Goal: Information Seeking & Learning: Learn about a topic

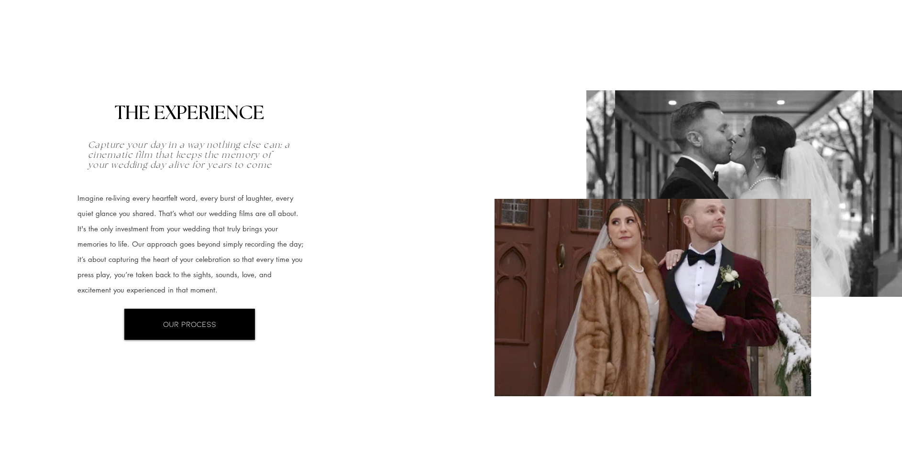
scroll to position [1688, 0]
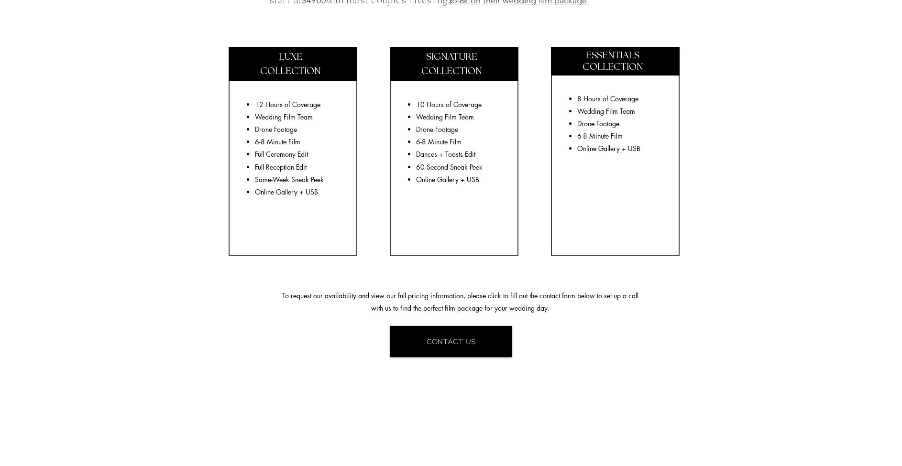
click at [428, 93] on div at bounding box center [454, 151] width 129 height 209
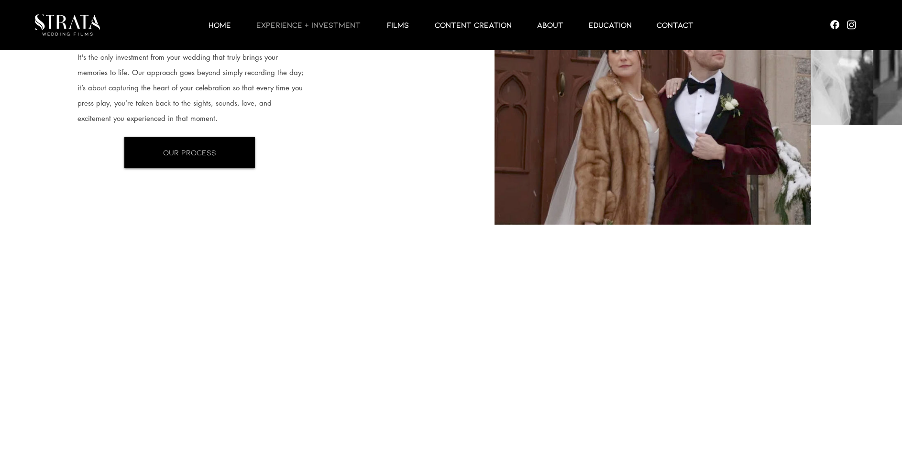
scroll to position [0, 0]
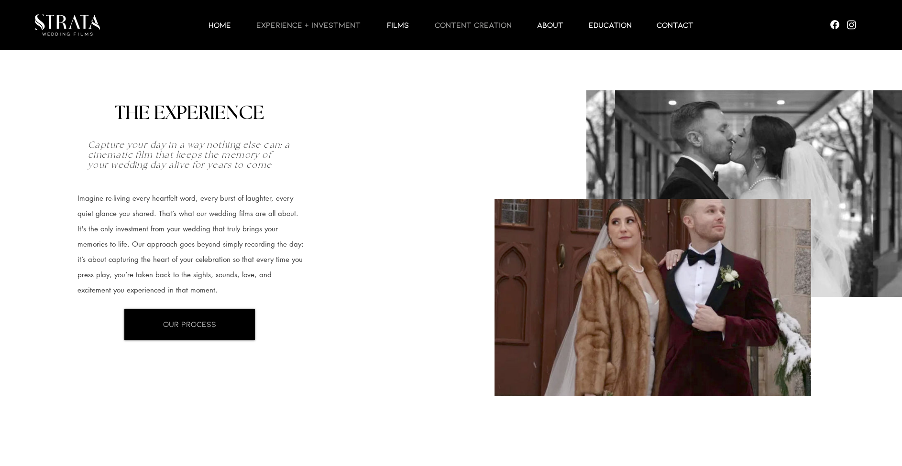
click at [481, 26] on p "CONTENT CREATION" at bounding box center [473, 24] width 87 height 11
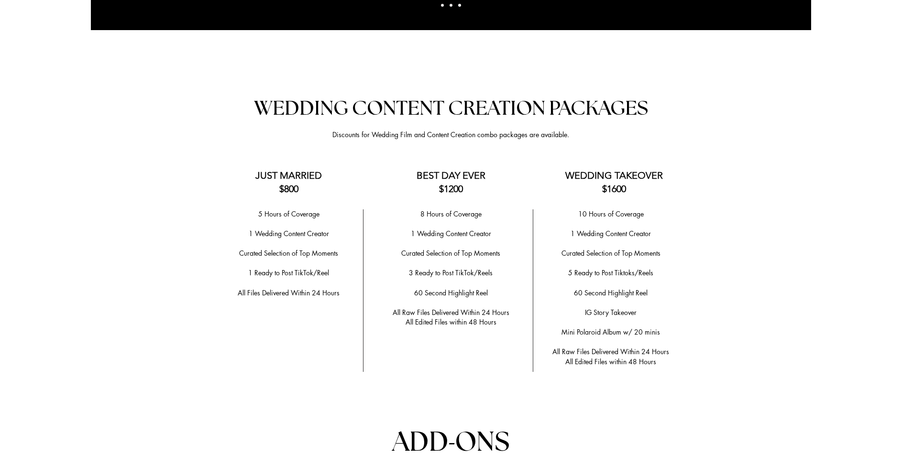
scroll to position [1827, 0]
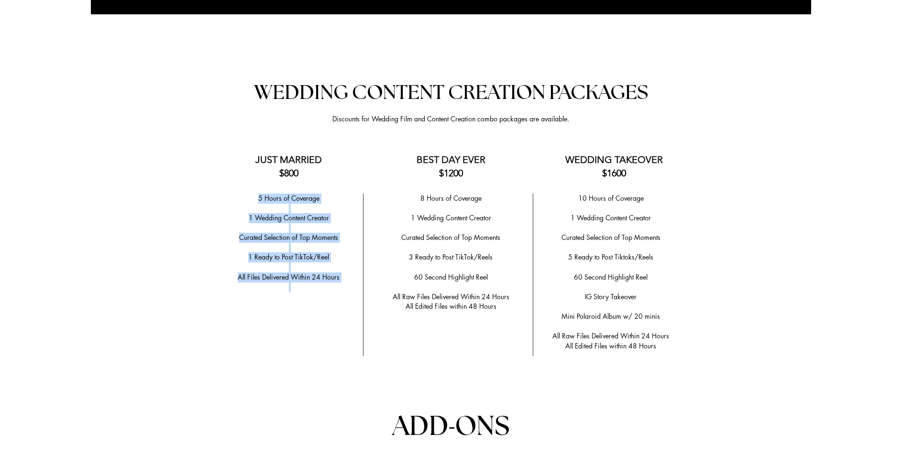
drag, startPoint x: 259, startPoint y: 191, endPoint x: 339, endPoint y: 281, distance: 119.6
click at [339, 281] on div "5 Hours of Coverage ​ 1 Wedding Content Creator ​ ​Curated Selection of Top Mom…" at bounding box center [288, 248] width 139 height 109
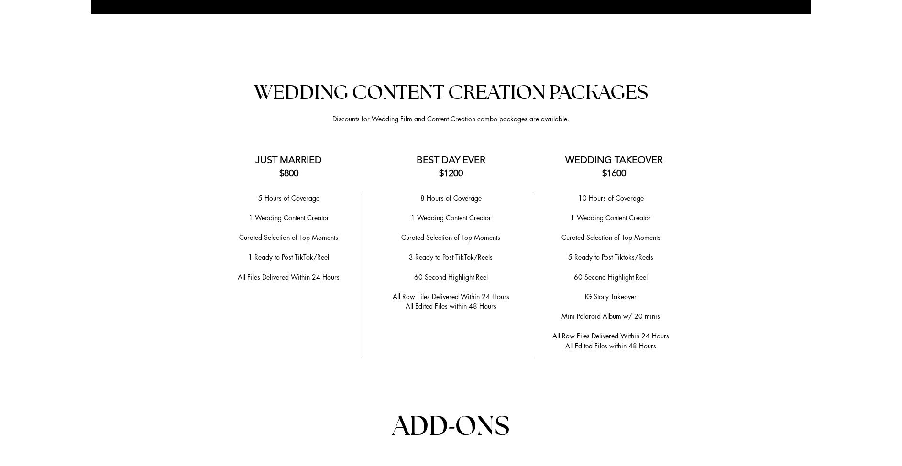
click at [426, 182] on div at bounding box center [451, 390] width 902 height 681
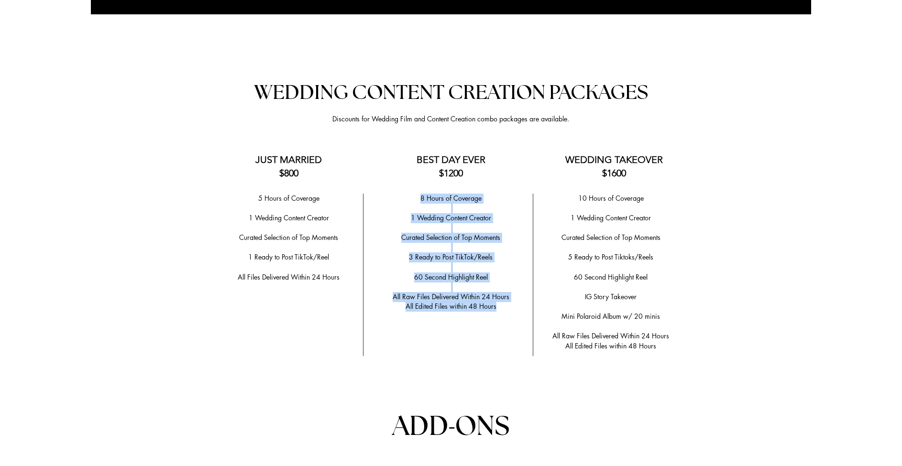
drag, startPoint x: 420, startPoint y: 190, endPoint x: 501, endPoint y: 295, distance: 133.0
click at [501, 295] on div "8 Hours of Coverage ​ 1 Wedding Content Creator ​ ​Curated Selection of Top Mom…" at bounding box center [451, 253] width 150 height 118
copy div "8 Hours of Coverage ​ 1 Wedding Content Creator ​ ​Curated Selection of Top Mom…"
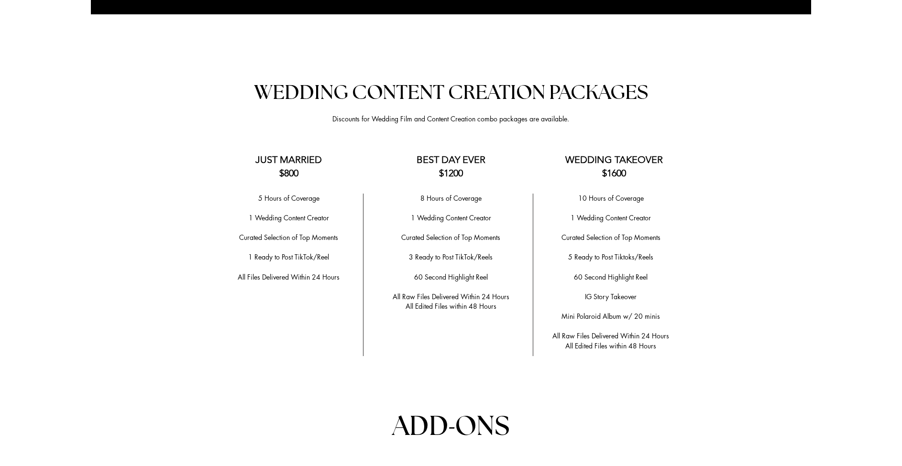
drag, startPoint x: 558, startPoint y: 187, endPoint x: 565, endPoint y: 185, distance: 7.1
click at [559, 194] on p "10 Hours of Coverage" at bounding box center [610, 199] width 143 height 10
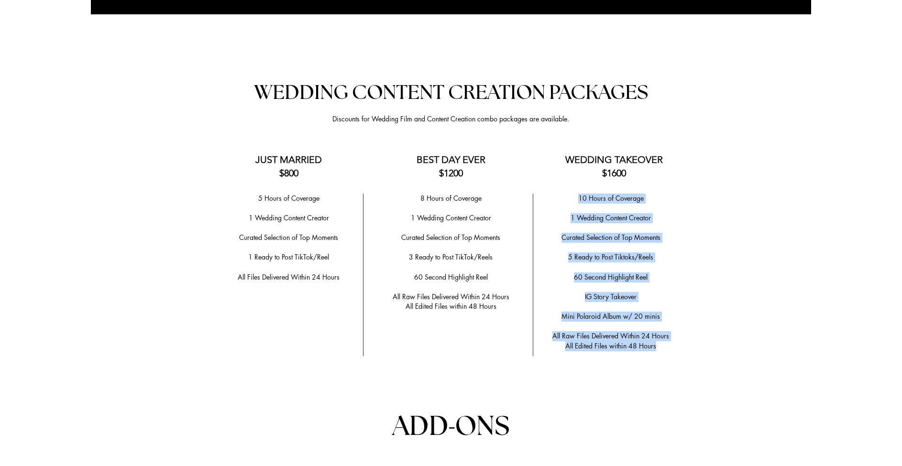
drag, startPoint x: 579, startPoint y: 191, endPoint x: 668, endPoint y: 326, distance: 161.7
click at [668, 326] on div "10 Hours of Coverage ​ 1 Wedding Content Creator ​ Curated Selection of Top Mom…" at bounding box center [610, 273] width 143 height 158
copy div "10 Hours of Coverage ​ 1 Wedding Content Creator ​ Curated Selection of Top Mom…"
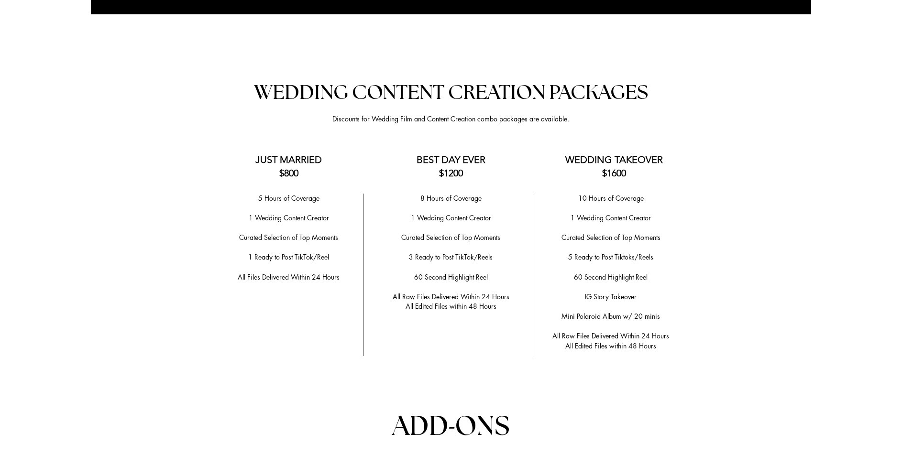
click at [321, 173] on div at bounding box center [451, 390] width 902 height 681
click at [255, 184] on div at bounding box center [451, 390] width 902 height 681
click at [259, 194] on span "5 Hours of Coverage" at bounding box center [288, 198] width 61 height 9
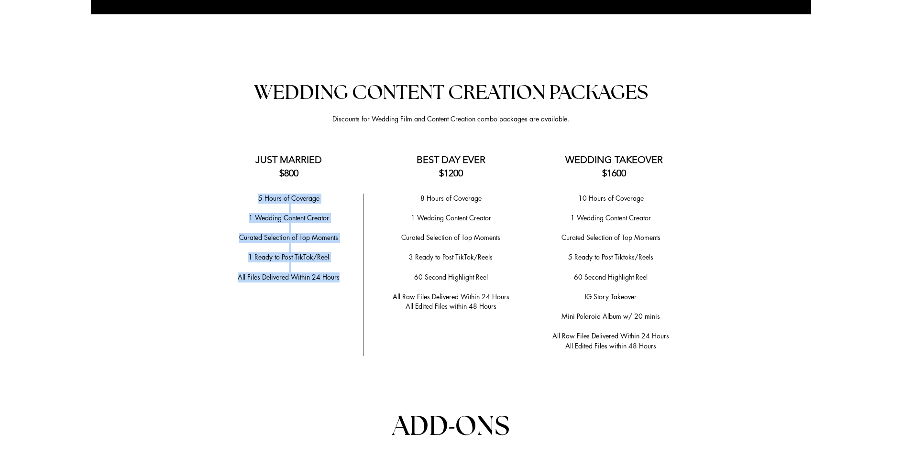
drag, startPoint x: 260, startPoint y: 192, endPoint x: 340, endPoint y: 266, distance: 109.6
click at [340, 266] on div "5 Hours of Coverage ​ 1 Wedding Content Creator ​ ​Curated Selection of Top Mom…" at bounding box center [288, 248] width 139 height 109
copy div "5 Hours of Coverage ​ 1 Wedding Content Creator ​ ​Curated Selection of Top Mom…"
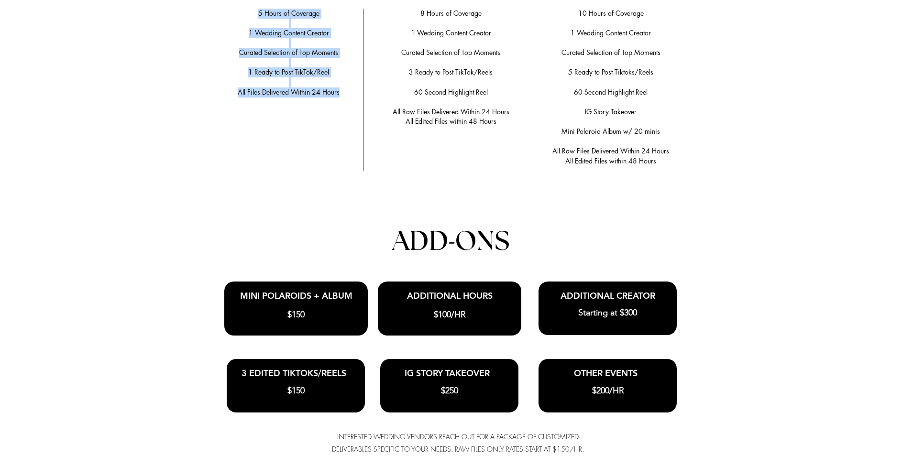
scroll to position [1823, 0]
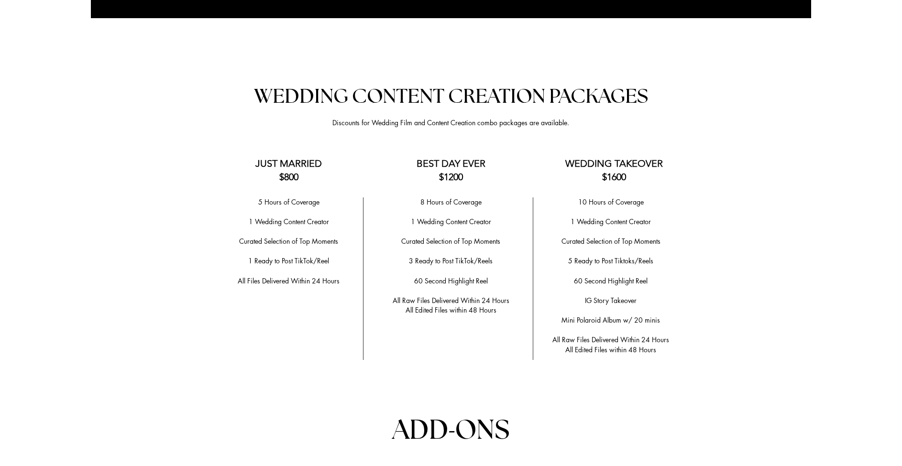
click at [541, 118] on span "Discounts for Wedding Film and Content Creation combo packages are available." at bounding box center [450, 122] width 237 height 9
drag, startPoint x: 568, startPoint y: 117, endPoint x: 330, endPoint y: 118, distance: 237.7
click at [330, 118] on p "Discounts for Wedding Film and Content Creation combo packages are available." at bounding box center [451, 123] width 246 height 12
copy span "Discounts for Wedding Film and Content Creation combo packages are available"
click at [310, 93] on span "WEDDING CONTENT CREATION PACKAGES" at bounding box center [451, 97] width 394 height 20
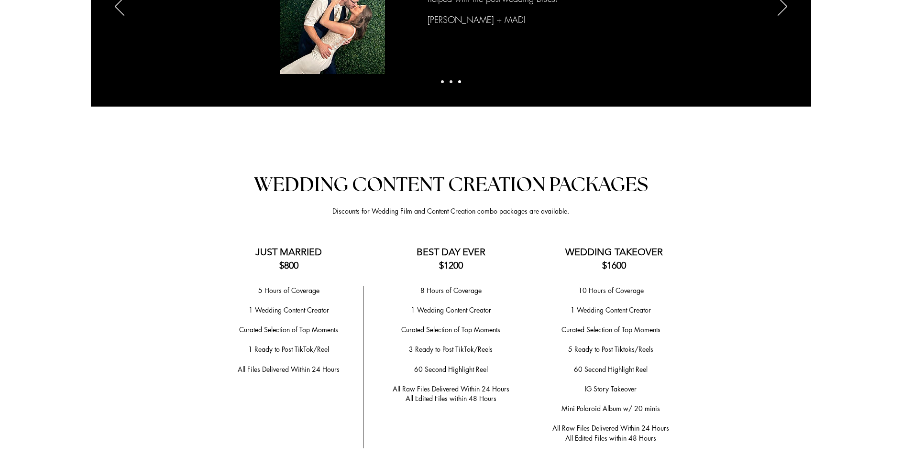
scroll to position [1748, 0]
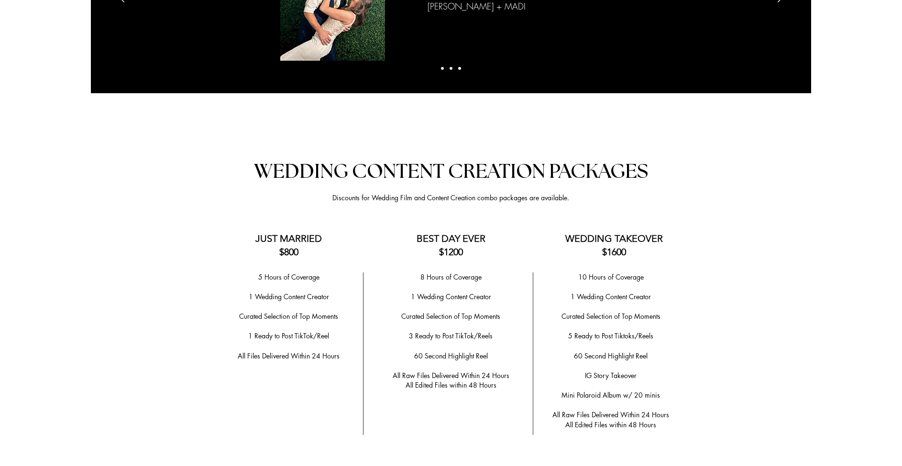
click at [348, 193] on span "Discounts for Wedding Film and Content Creation combo packages are available." at bounding box center [450, 197] width 237 height 9
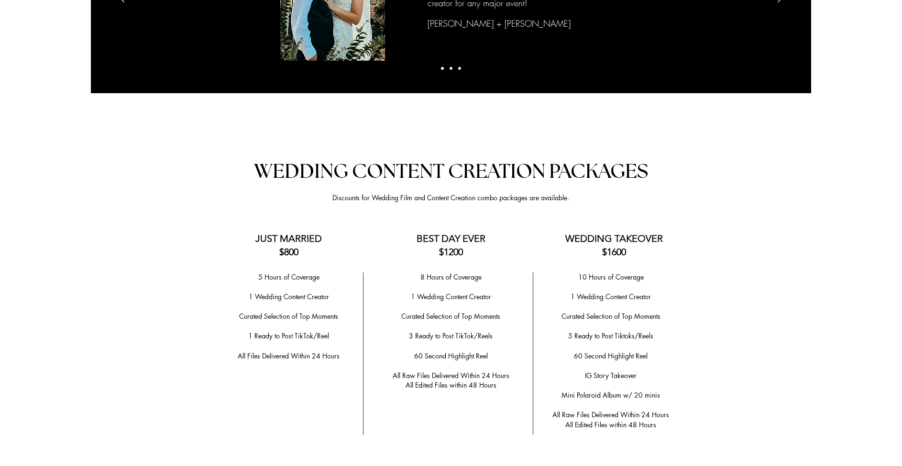
click at [315, 187] on div at bounding box center [451, 469] width 902 height 681
drag, startPoint x: 332, startPoint y: 193, endPoint x: 567, endPoint y: 192, distance: 234.3
click at [567, 193] on span "Discounts for Wedding Film and Content Creation combo packages are available." at bounding box center [450, 197] width 237 height 9
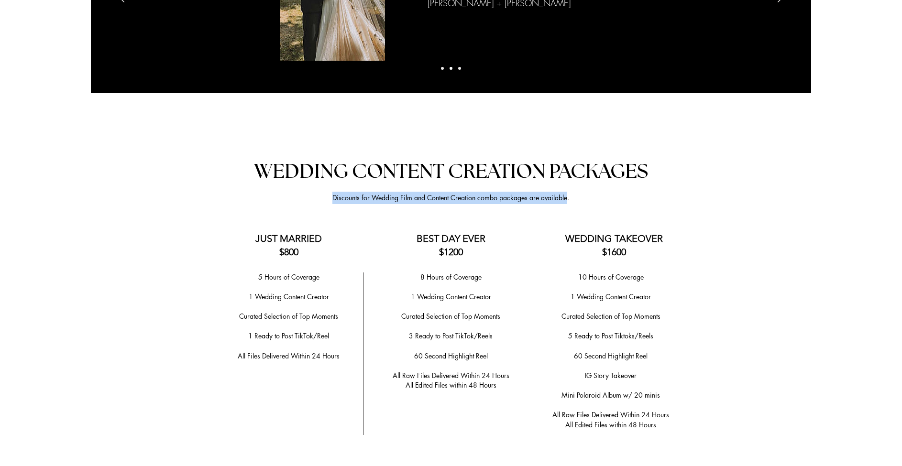
copy span "Discounts for Wedding Film and Content Creation combo packages are available"
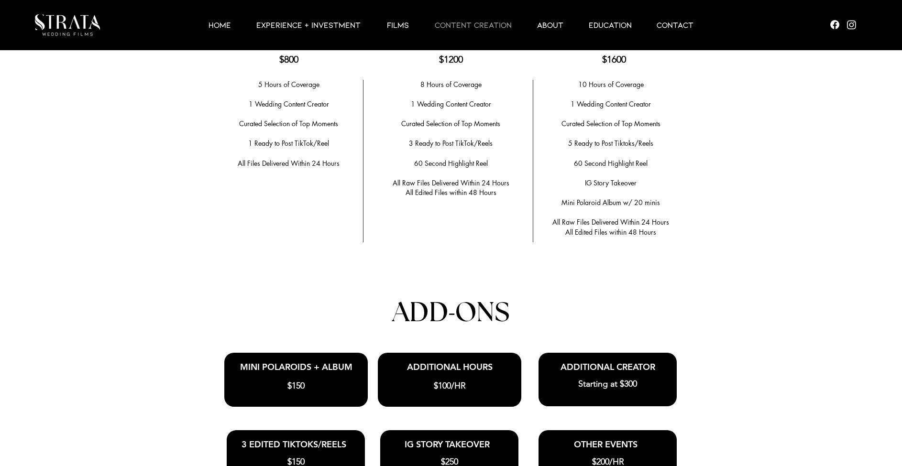
scroll to position [2006, 0]
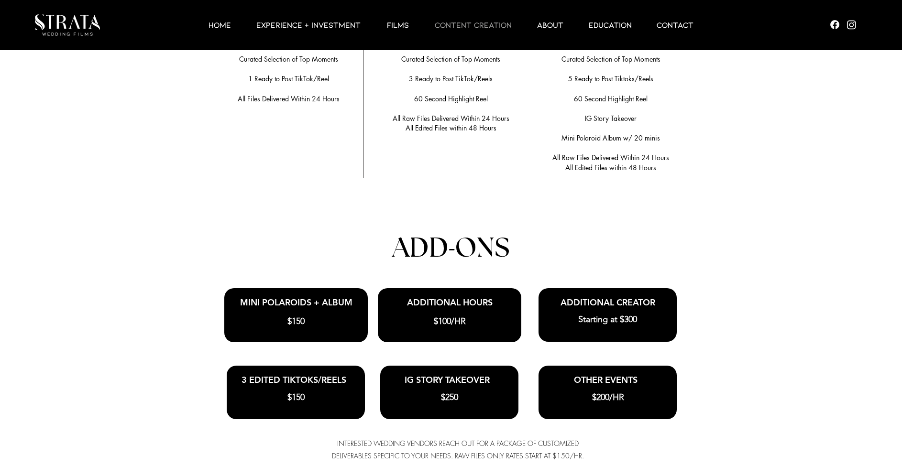
click at [417, 251] on span "ADD" at bounding box center [420, 248] width 56 height 27
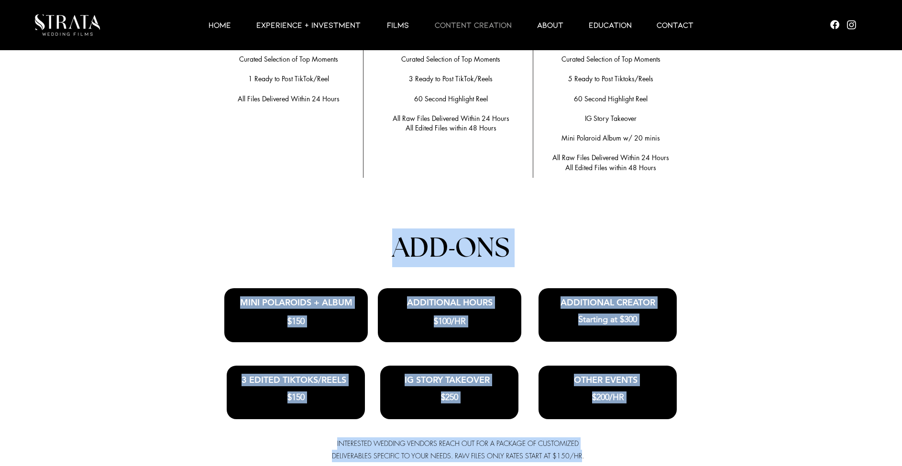
drag, startPoint x: 394, startPoint y: 241, endPoint x: 581, endPoint y: 449, distance: 280.1
click at [581, 449] on div "Anchor 2 WEDDING CONTENT CREATION PACKAGES Discounts for Wedding Film and Conte…" at bounding box center [451, 212] width 902 height 681
copy div "ADD - ONS MINI POLAROIDS + ALBUM $150 ADDITIONAL HOURS $100/HR Starting at $300…"
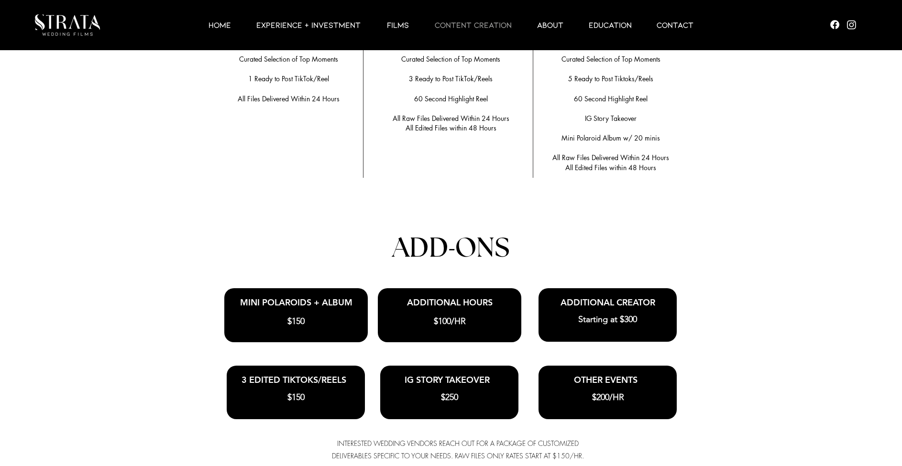
click at [192, 195] on div at bounding box center [451, 212] width 902 height 681
